Goal: Information Seeking & Learning: Learn about a topic

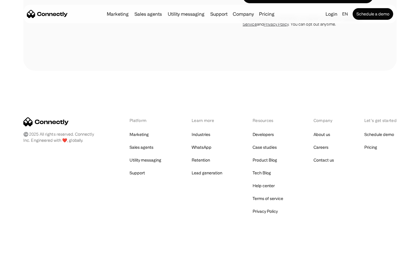
scroll to position [235, 0]
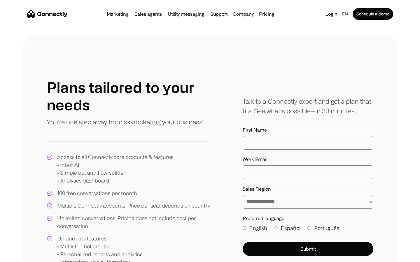
scroll to position [271, 0]
